Goal: Task Accomplishment & Management: Manage account settings

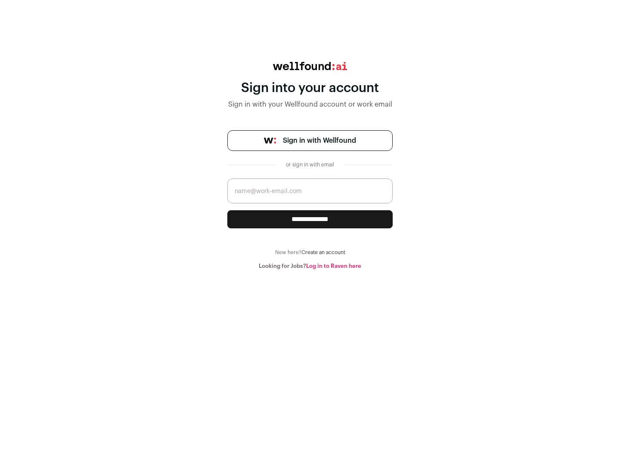
click at [319, 141] on span "Sign in with Wellfound" at bounding box center [319, 141] width 73 height 10
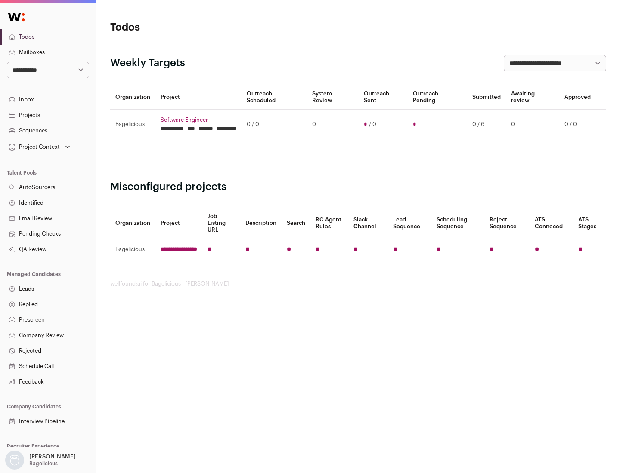
click at [48, 115] on link "Projects" at bounding box center [48, 115] width 96 height 15
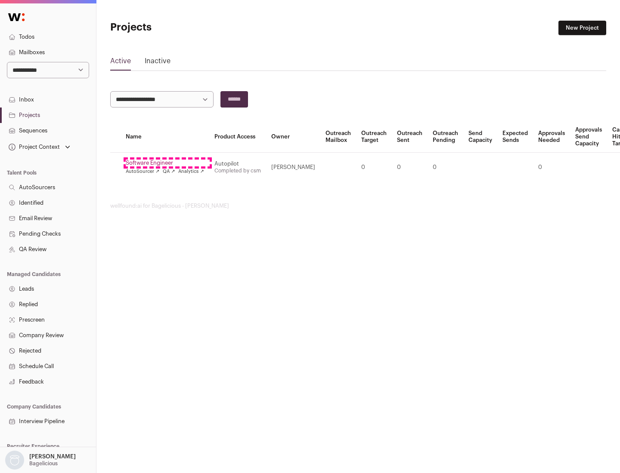
click at [167, 163] on link "Software Engineer" at bounding box center [165, 163] width 78 height 7
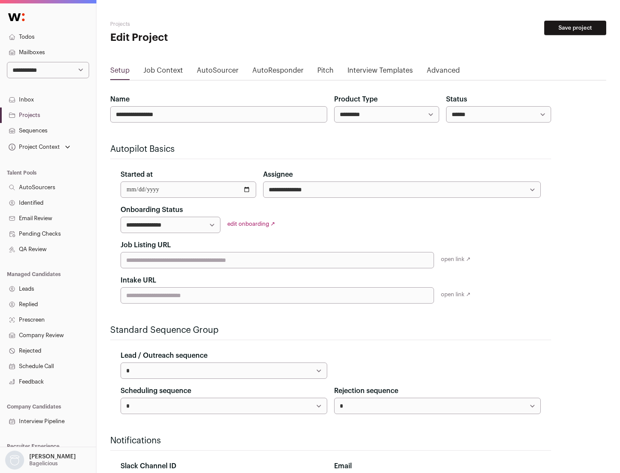
click at [575, 28] on button "Save project" at bounding box center [575, 28] width 62 height 15
